Goal: Information Seeking & Learning: Learn about a topic

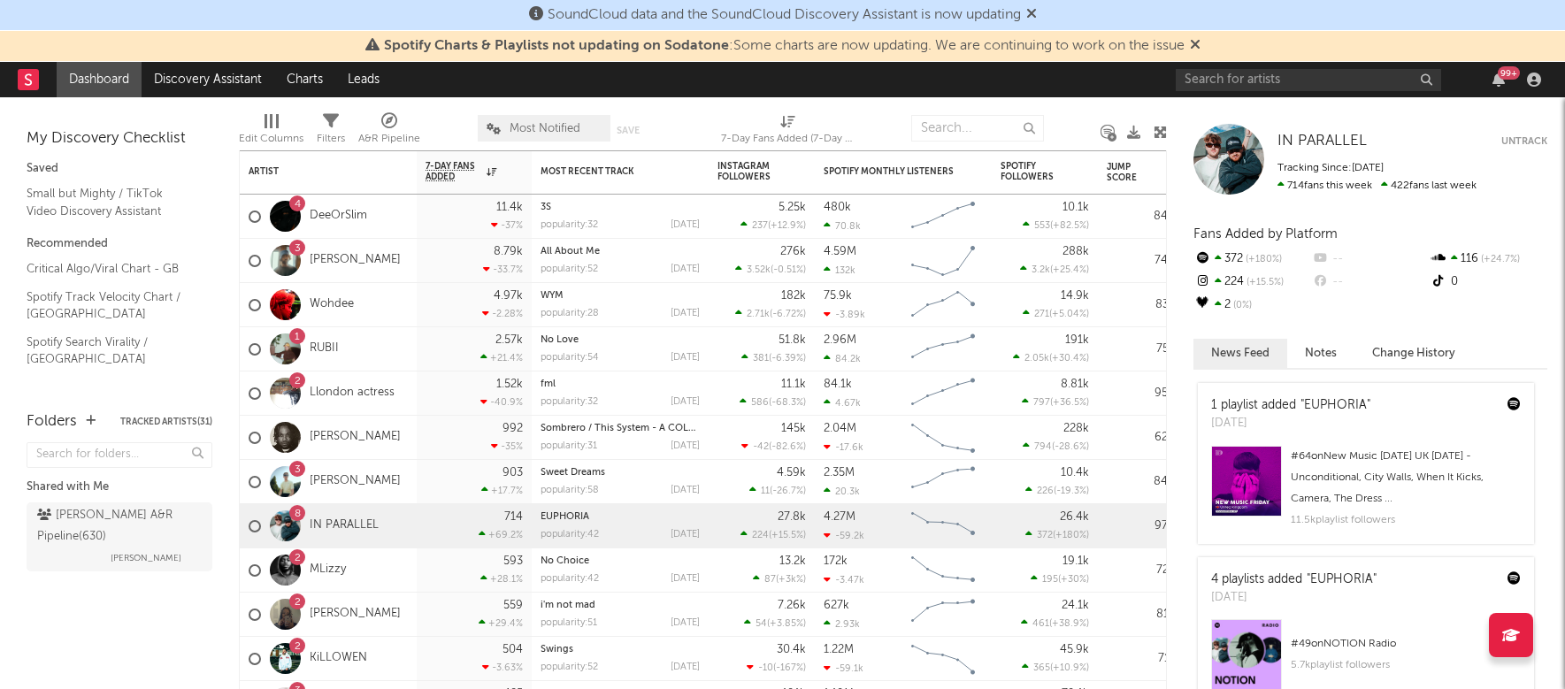
click at [25, 73] on rect at bounding box center [28, 79] width 21 height 21
click at [1196, 42] on icon at bounding box center [1195, 44] width 11 height 14
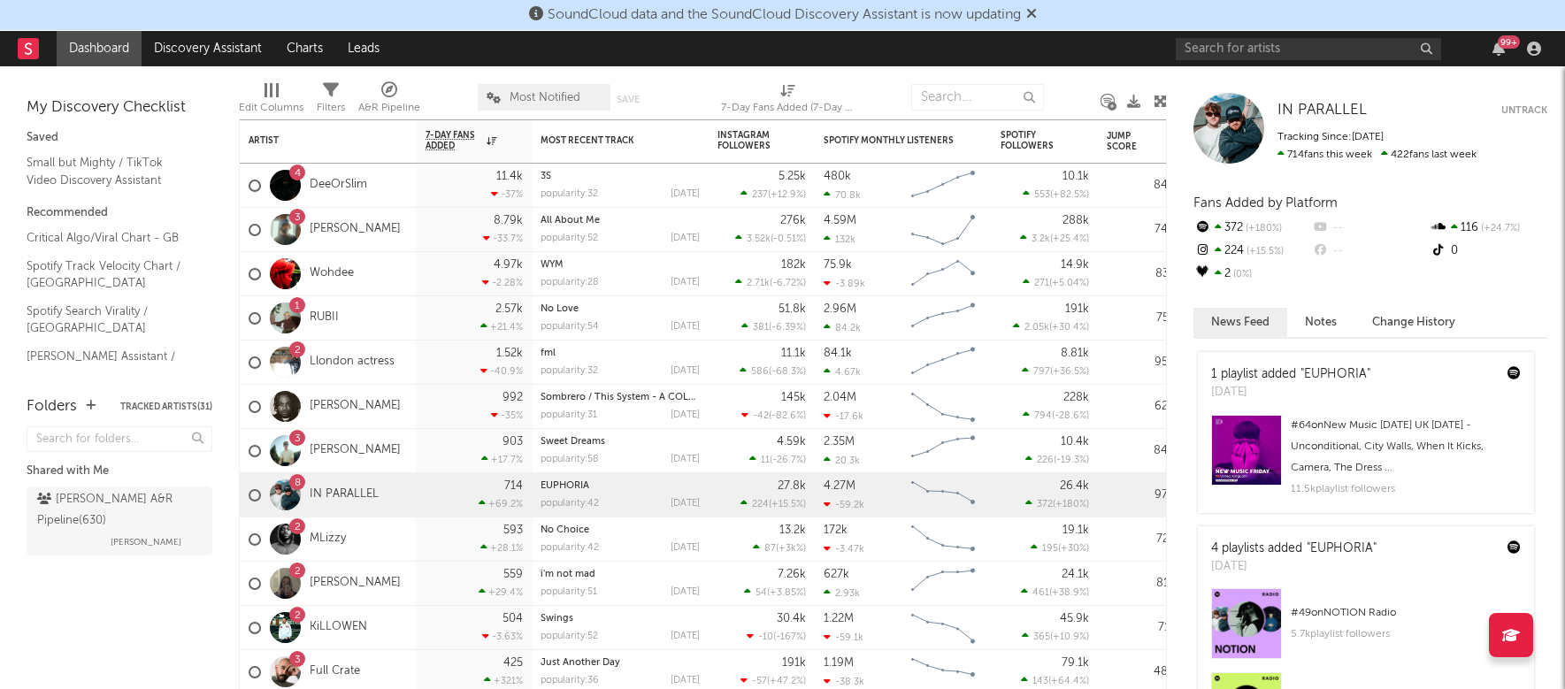
click at [1037, 13] on icon at bounding box center [1031, 13] width 11 height 14
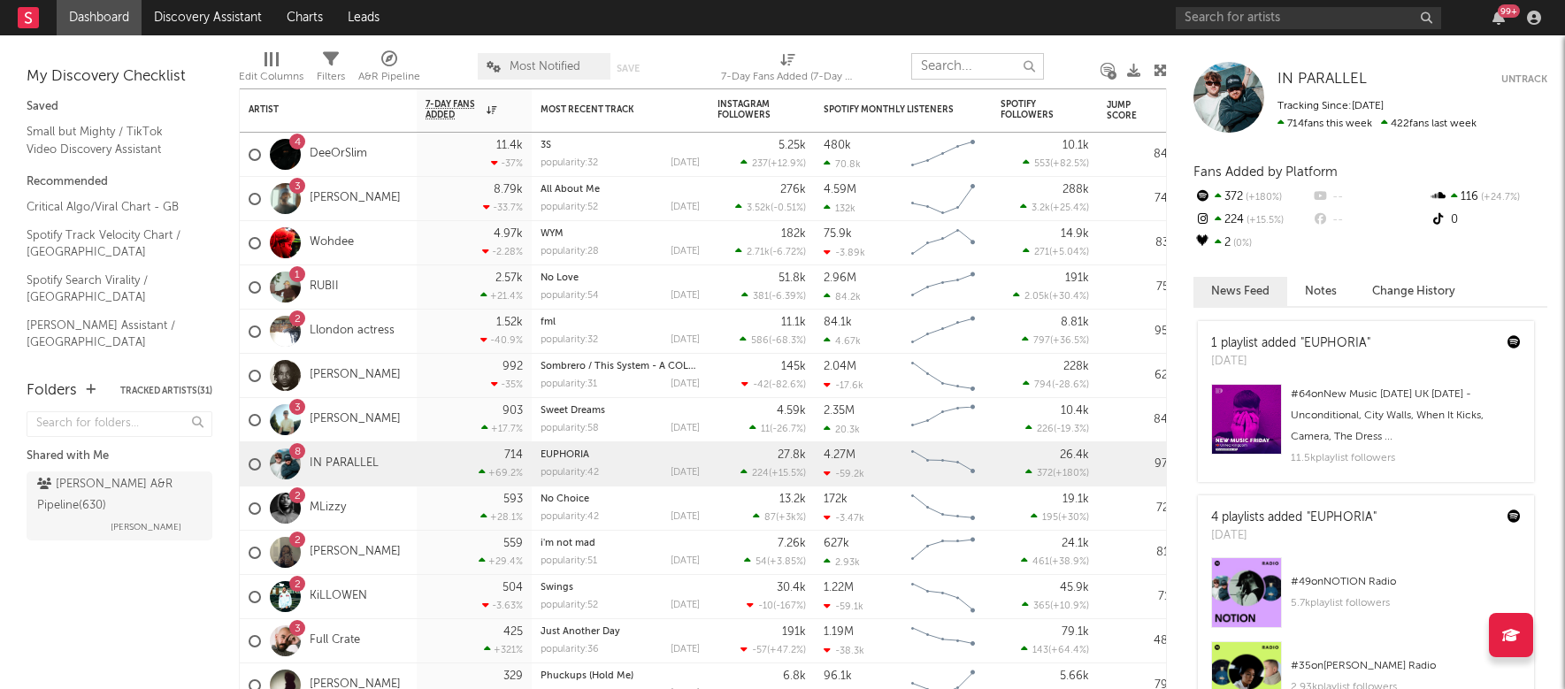
click at [950, 64] on input "text" at bounding box center [977, 66] width 133 height 27
click at [1062, 57] on div "Edit Columns Filters A&R Pipeline Most Notified Save Save as 7-Day Fans Added (…" at bounding box center [703, 61] width 928 height 53
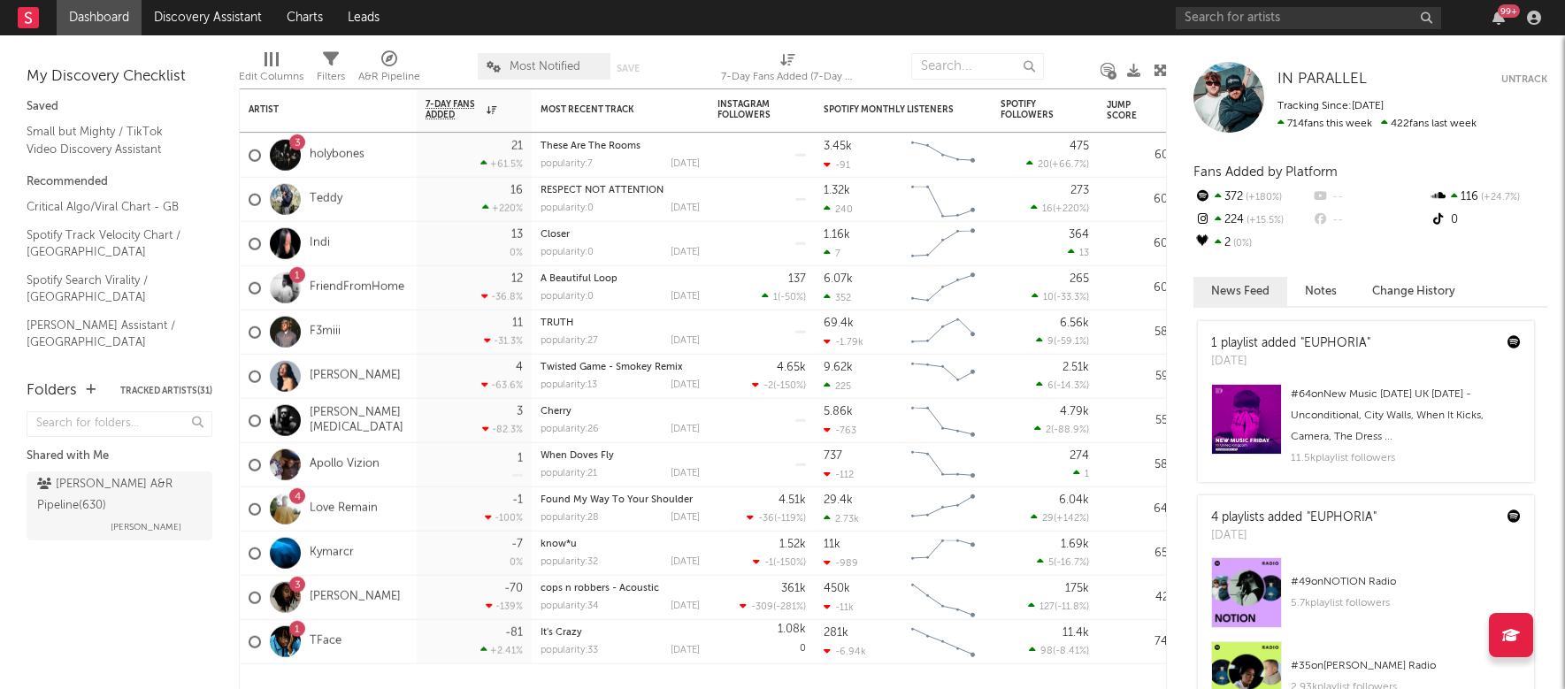
click at [197, 570] on div "Shared with Me [PERSON_NAME] A&R Pipeline ( 630 ) [PERSON_NAME]" at bounding box center [120, 500] width 186 height 187
click at [24, 20] on rect at bounding box center [28, 17] width 21 height 21
click at [197, 15] on link "Discovery Assistant" at bounding box center [208, 17] width 133 height 35
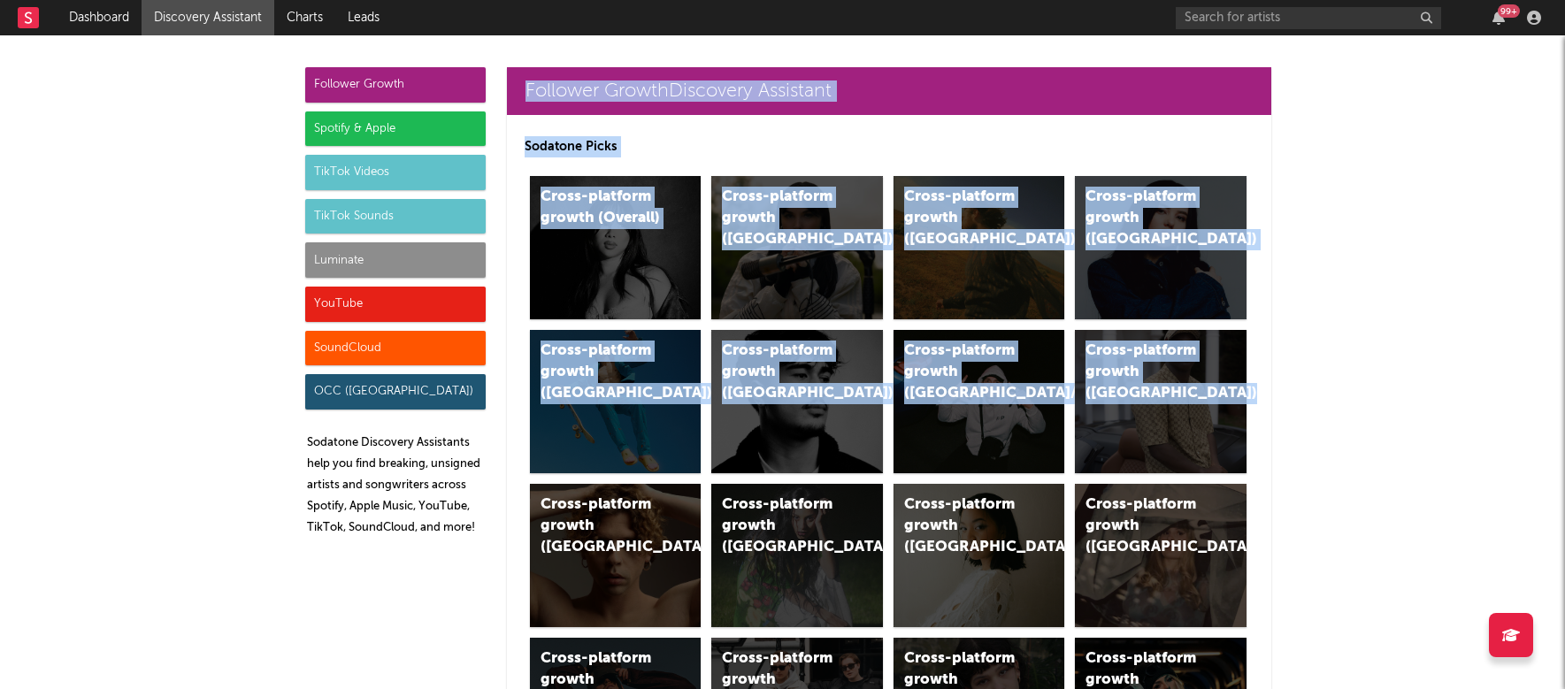
drag, startPoint x: 466, startPoint y: 49, endPoint x: 376, endPoint y: 579, distance: 537.5
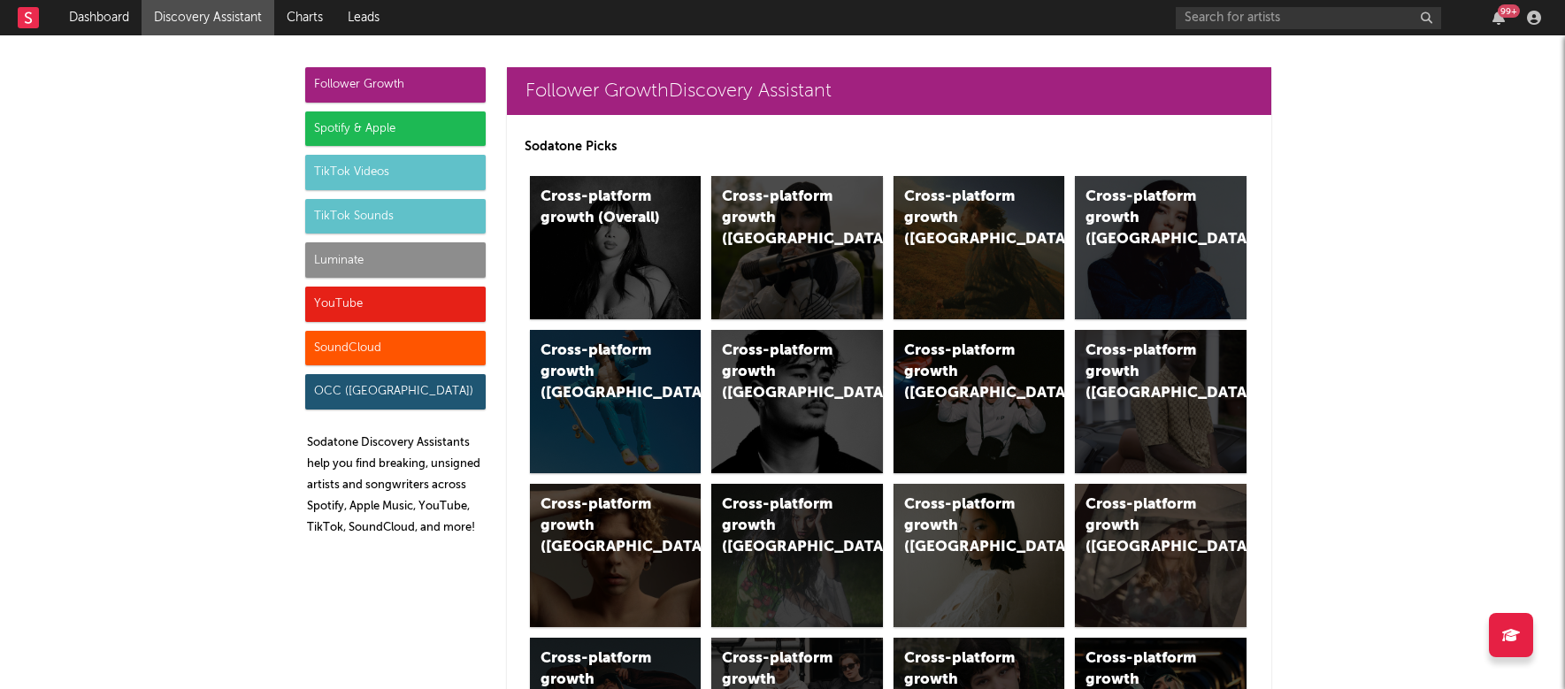
click at [87, 17] on link "Dashboard" at bounding box center [99, 17] width 85 height 35
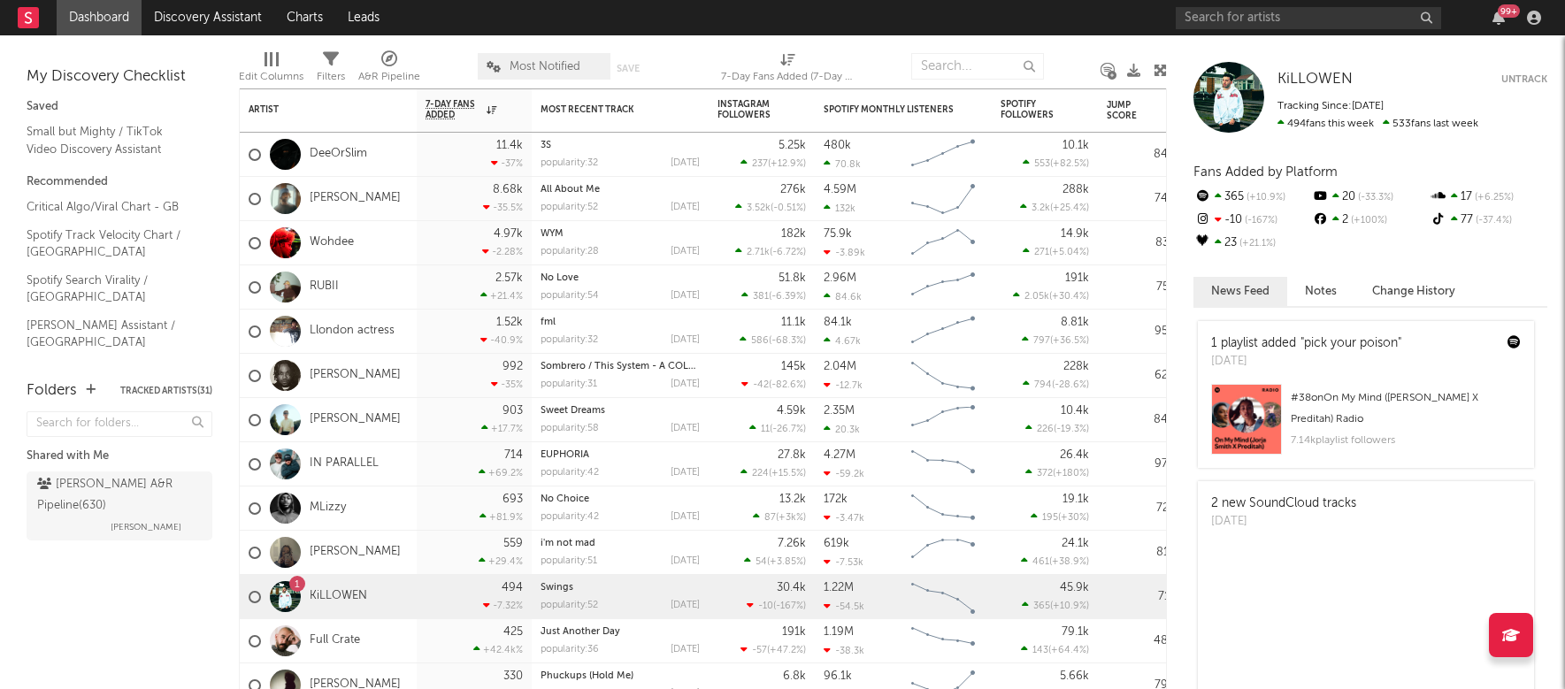
drag, startPoint x: 26, startPoint y: 18, endPoint x: 34, endPoint y: 3, distance: 17.0
click at [26, 18] on rect at bounding box center [28, 17] width 21 height 21
